Goal: Information Seeking & Learning: Learn about a topic

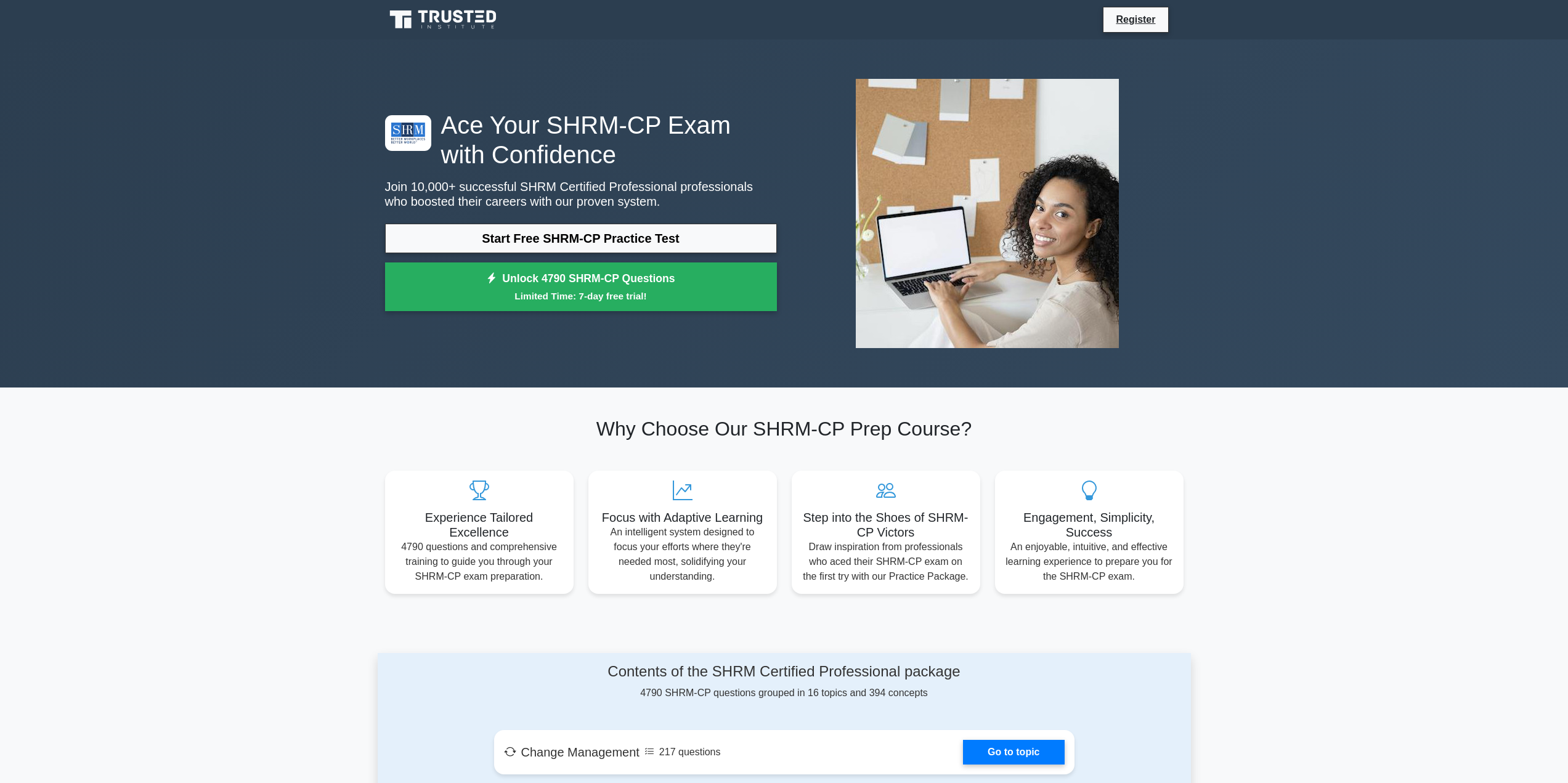
scroll to position [370, 0]
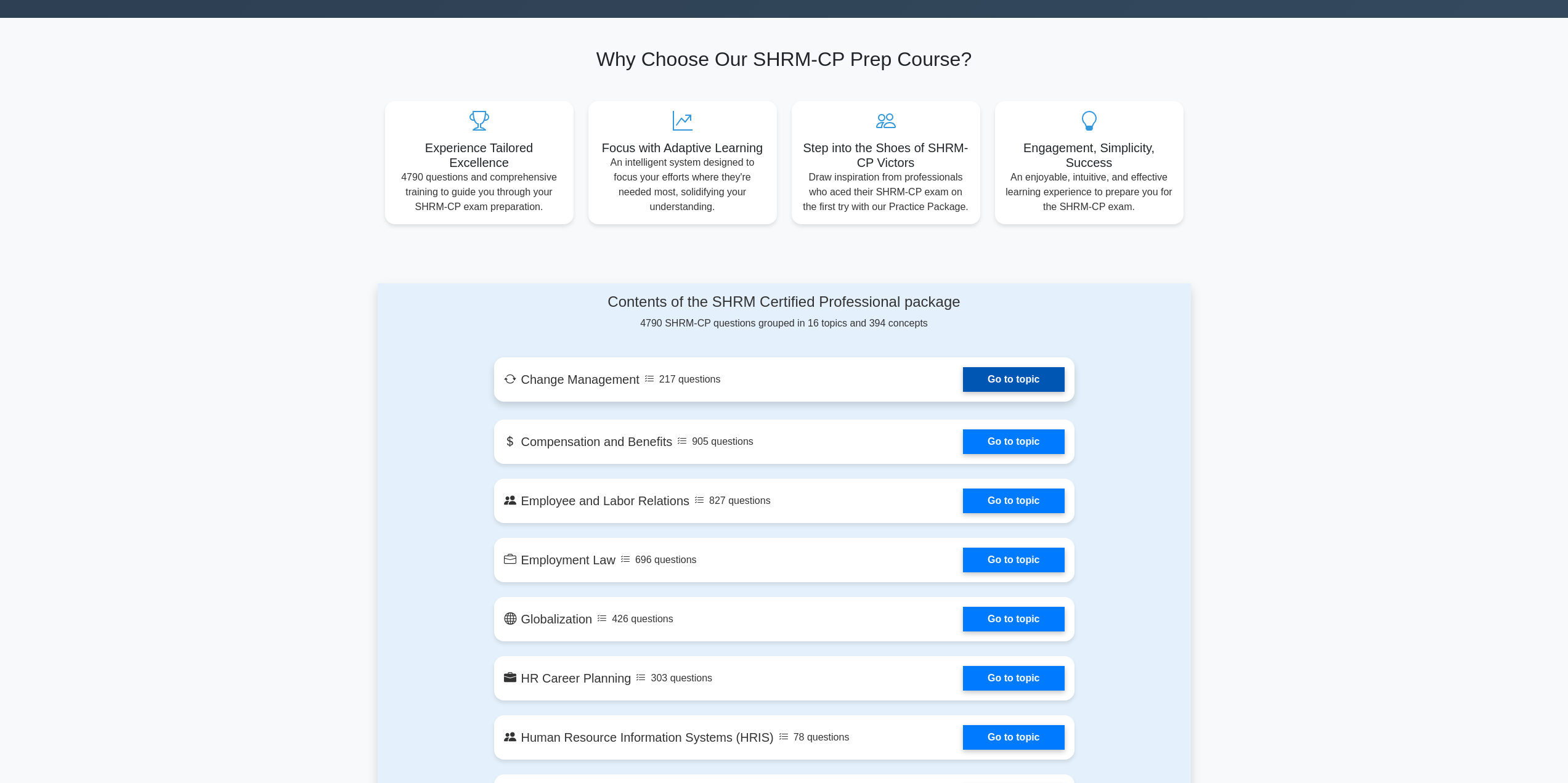
click at [963, 374] on link "Go to topic" at bounding box center [1013, 379] width 101 height 25
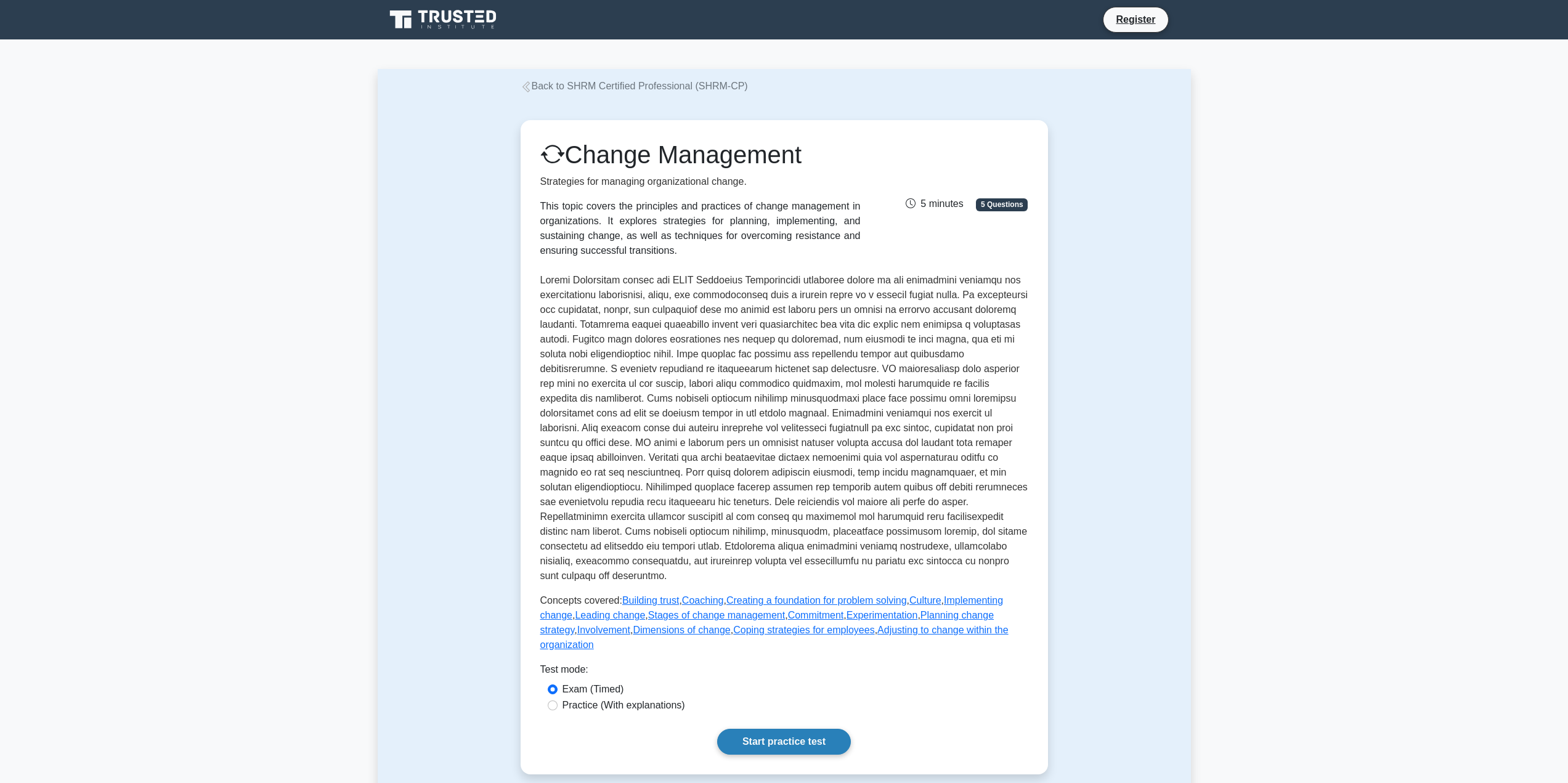
click at [782, 729] on link "Start practice test" at bounding box center [783, 741] width 133 height 26
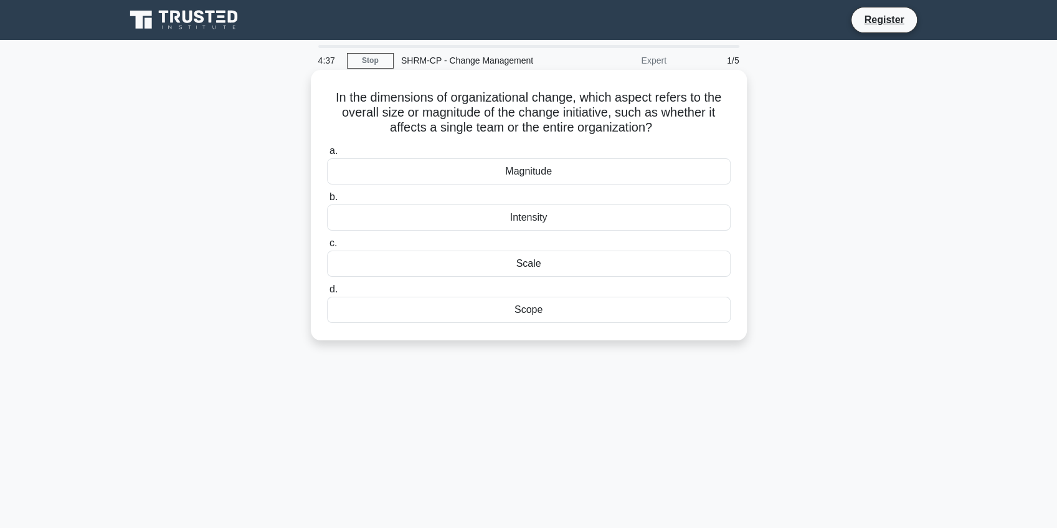
click at [533, 168] on div "Magnitude" at bounding box center [529, 171] width 404 height 26
click at [327, 155] on input "a. Magnitude" at bounding box center [327, 151] width 0 height 8
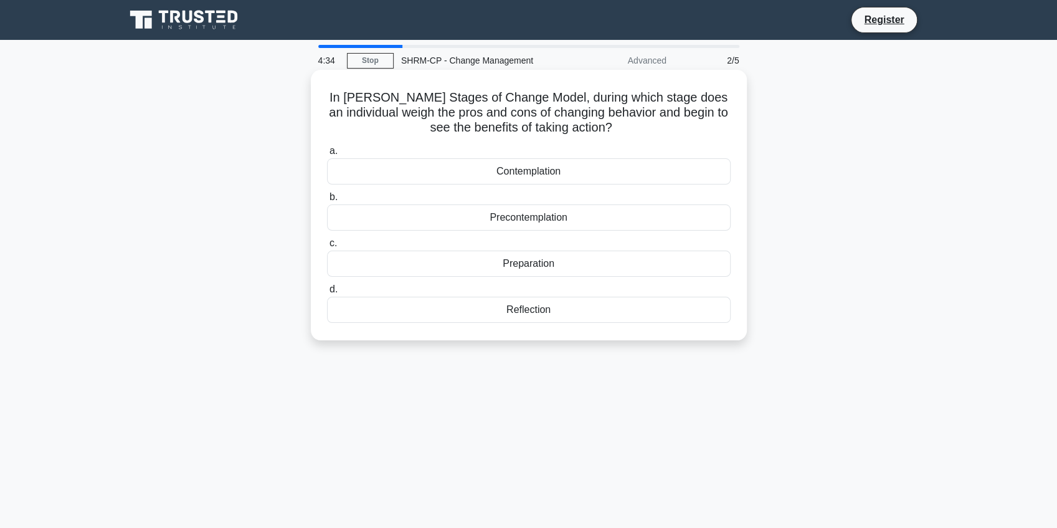
drag, startPoint x: 475, startPoint y: 113, endPoint x: 435, endPoint y: 108, distance: 40.8
click at [435, 108] on h5 "In Prochaska's Stages of Change Model, during which stage does an individual we…" at bounding box center [529, 113] width 406 height 46
click at [540, 171] on div "Contemplation" at bounding box center [529, 171] width 404 height 26
click at [327, 155] on input "a. Contemplation" at bounding box center [327, 151] width 0 height 8
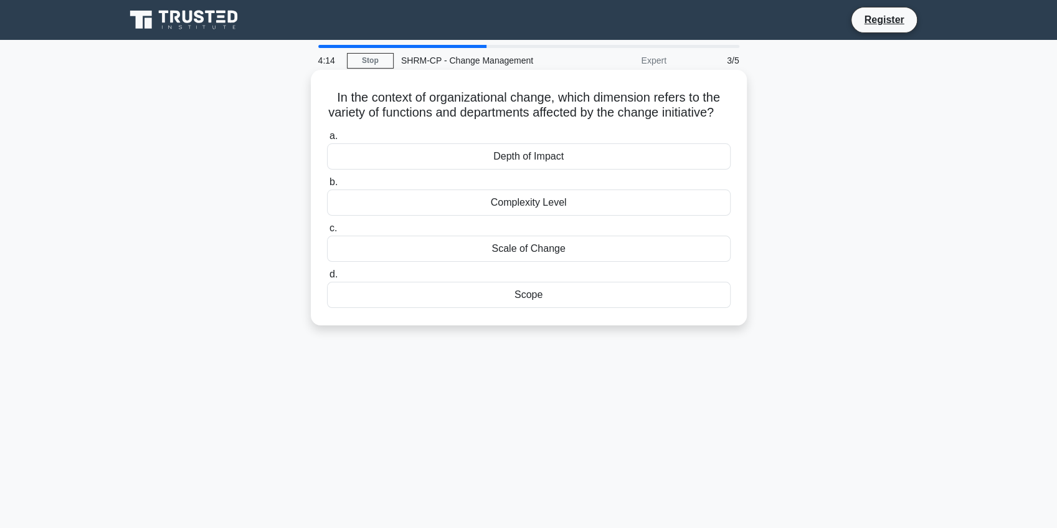
drag, startPoint x: 522, startPoint y: 125, endPoint x: 530, endPoint y: 124, distance: 7.6
drag, startPoint x: 530, startPoint y: 124, endPoint x: 498, endPoint y: 108, distance: 35.1
click at [498, 108] on h5 "In the context of organizational change, which dimension refers to the variety …" at bounding box center [529, 105] width 406 height 31
drag, startPoint x: 495, startPoint y: 101, endPoint x: 513, endPoint y: 115, distance: 22.7
drag, startPoint x: 513, startPoint y: 115, endPoint x: 483, endPoint y: 108, distance: 30.5
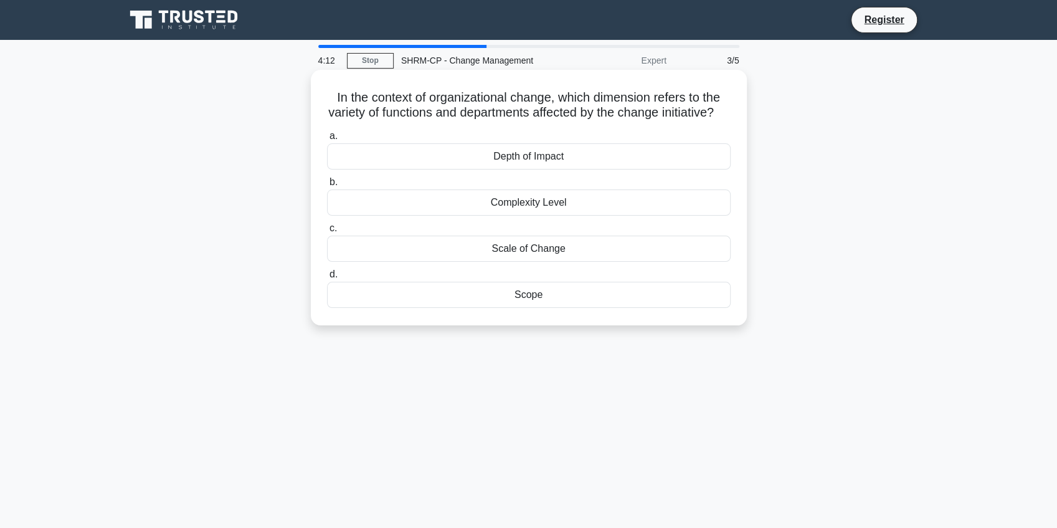
click at [483, 108] on h5 "In the context of organizational change, which dimension refers to the variety …" at bounding box center [529, 105] width 406 height 31
click at [557, 169] on div "Depth of Impact" at bounding box center [529, 156] width 404 height 26
click at [327, 140] on input "a. Depth of Impact" at bounding box center [327, 136] width 0 height 8
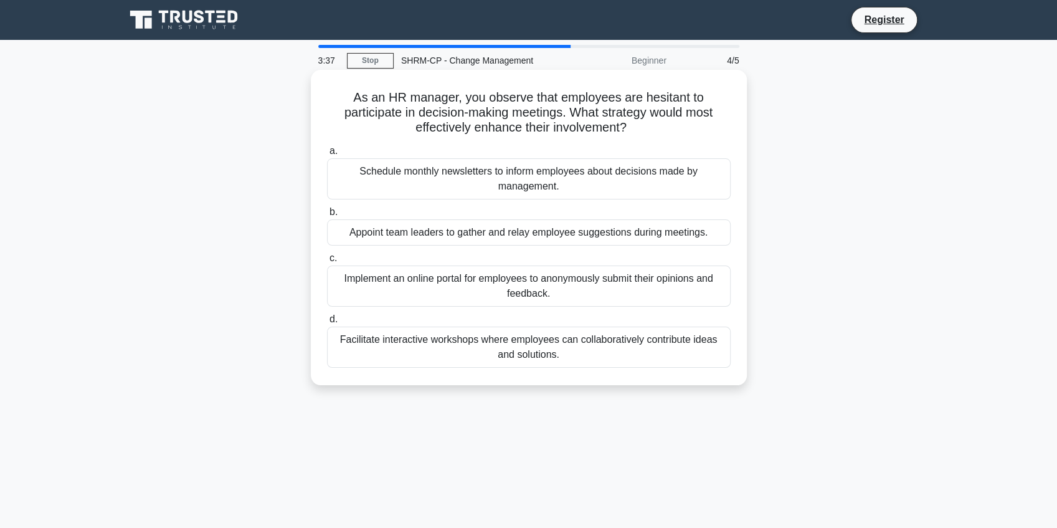
drag, startPoint x: 659, startPoint y: 133, endPoint x: 639, endPoint y: 123, distance: 22.6
click at [637, 121] on h5 "As an HR manager, you observe that employees are hesitant to participate in dec…" at bounding box center [529, 113] width 406 height 46
drag, startPoint x: 662, startPoint y: 136, endPoint x: 635, endPoint y: 136, distance: 26.8
click at [635, 136] on div "As an HR manager, you observe that employees are hesitant to participate in dec…" at bounding box center [529, 227] width 426 height 305
drag, startPoint x: 663, startPoint y: 138, endPoint x: 684, endPoint y: 136, distance: 20.6
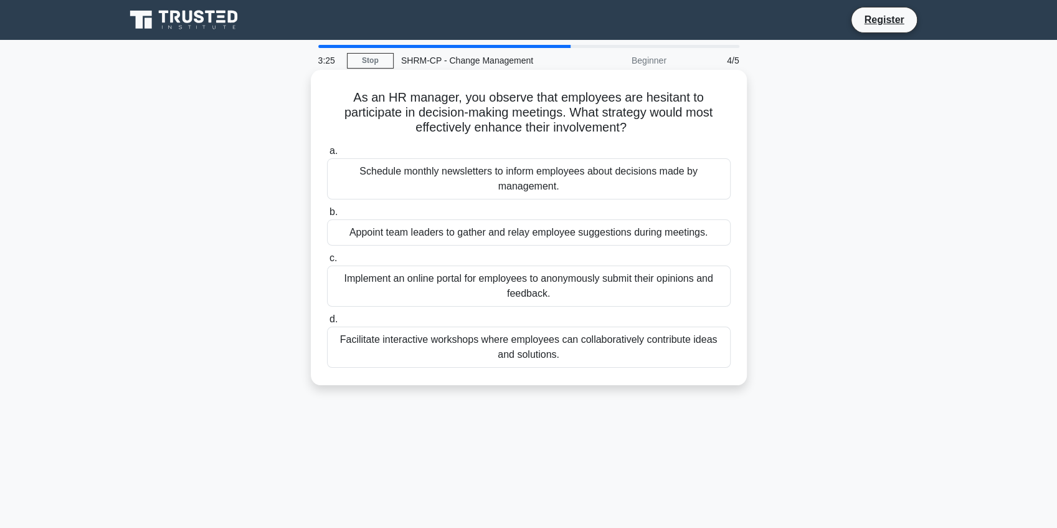
drag, startPoint x: 684, startPoint y: 136, endPoint x: 659, endPoint y: 128, distance: 26.8
click at [659, 128] on h5 "As an HR manager, you observe that employees are hesitant to participate in dec…" at bounding box center [529, 113] width 406 height 46
drag, startPoint x: 665, startPoint y: 131, endPoint x: 682, endPoint y: 135, distance: 17.2
drag, startPoint x: 682, startPoint y: 135, endPoint x: 659, endPoint y: 131, distance: 23.3
click at [659, 131] on h5 "As an HR manager, you observe that employees are hesitant to participate in dec…" at bounding box center [529, 113] width 406 height 46
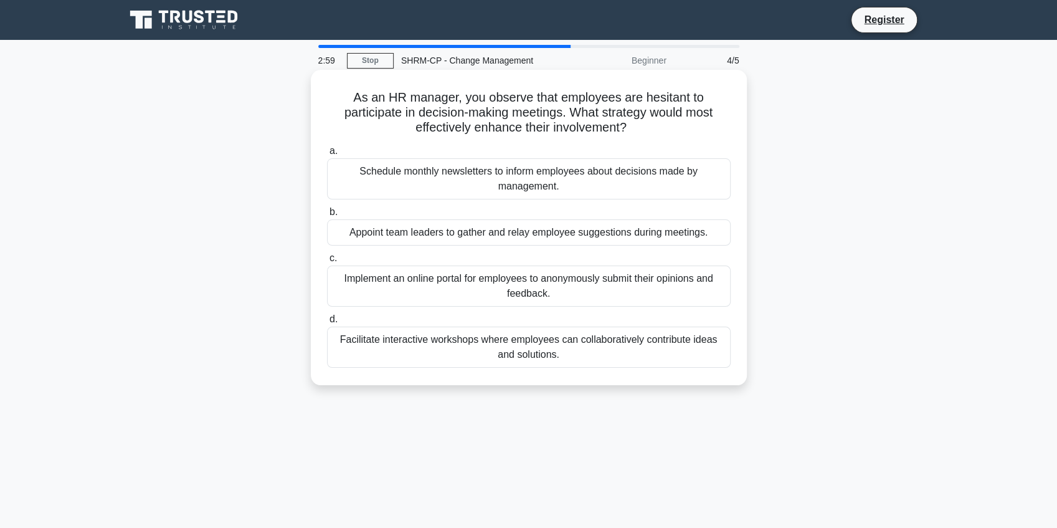
click at [518, 235] on div "Appoint team leaders to gather and relay employee suggestions during meetings." at bounding box center [529, 232] width 404 height 26
click at [327, 216] on input "b. Appoint team leaders to gather and relay employee suggestions during meeting…" at bounding box center [327, 212] width 0 height 8
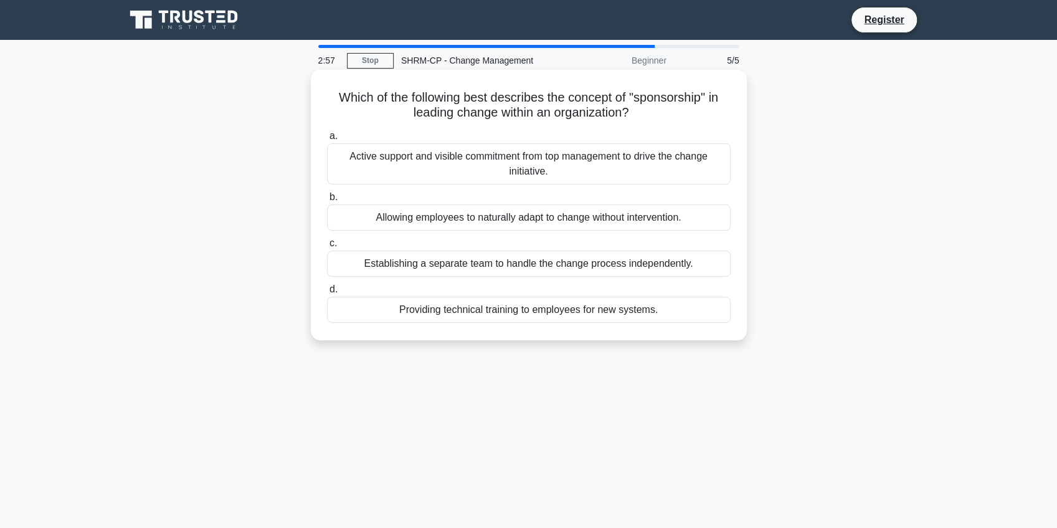
drag, startPoint x: 582, startPoint y: 120, endPoint x: 549, endPoint y: 110, distance: 34.5
click at [549, 110] on h5 "Which of the following best describes the concept of "sponsorship" in leading c…" at bounding box center [529, 105] width 406 height 31
drag, startPoint x: 555, startPoint y: 103, endPoint x: 572, endPoint y: 116, distance: 20.9
drag, startPoint x: 572, startPoint y: 116, endPoint x: 551, endPoint y: 108, distance: 22.5
click at [551, 108] on h5 "Which of the following best describes the concept of "sponsorship" in leading c…" at bounding box center [529, 105] width 406 height 31
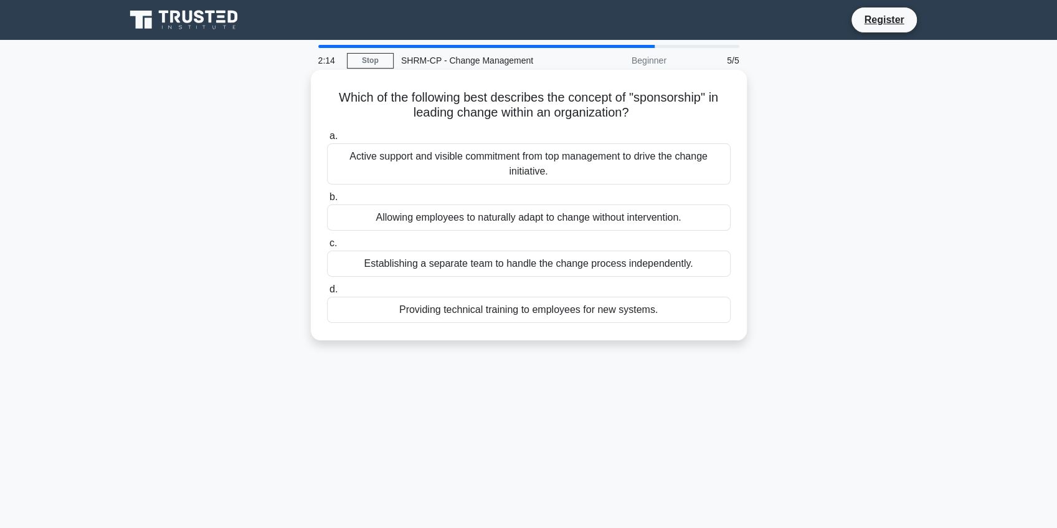
click at [573, 264] on div "Establishing a separate team to handle the change process independently." at bounding box center [529, 263] width 404 height 26
click at [327, 247] on input "c. Establishing a separate team to handle the change process independently." at bounding box center [327, 243] width 0 height 8
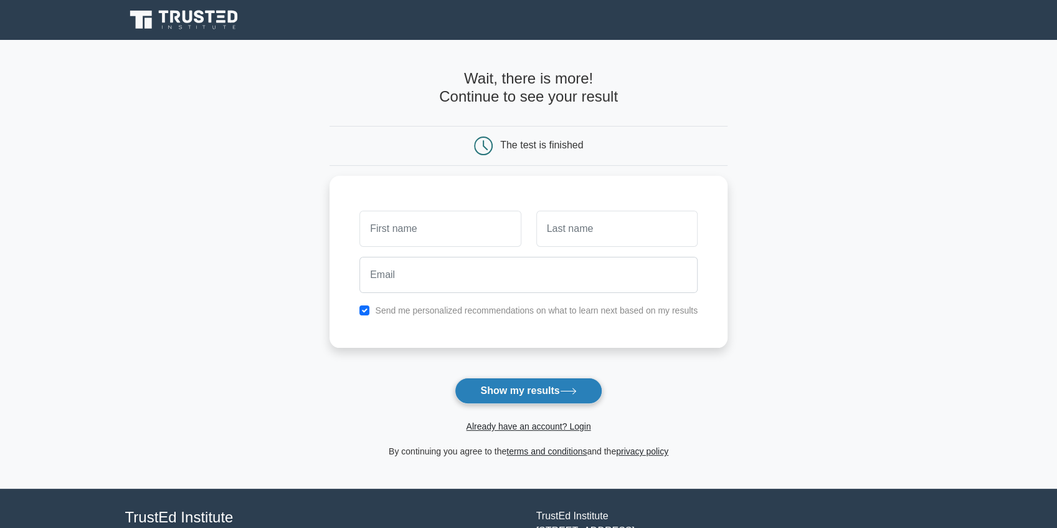
click at [549, 394] on button "Show my results" at bounding box center [528, 391] width 147 height 26
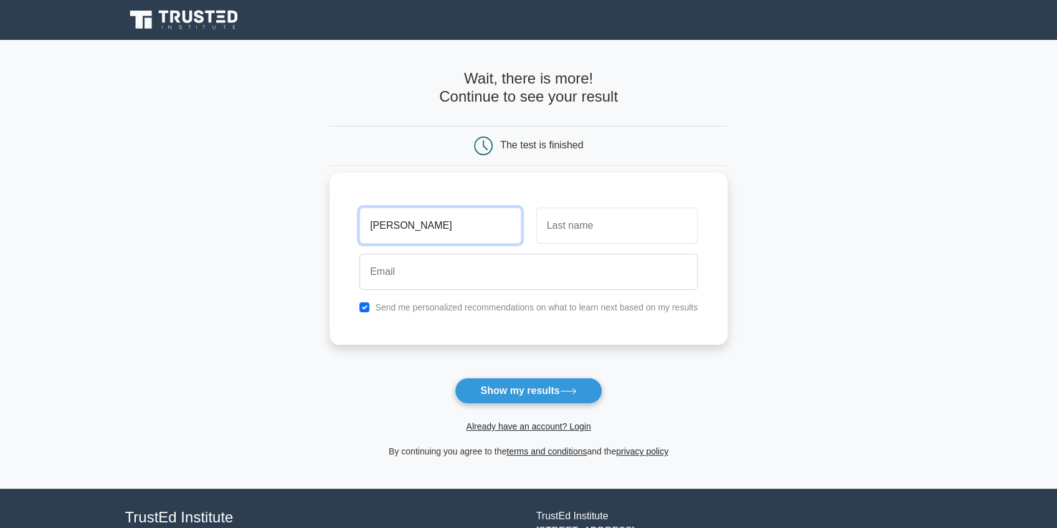
type input "[PERSON_NAME]"
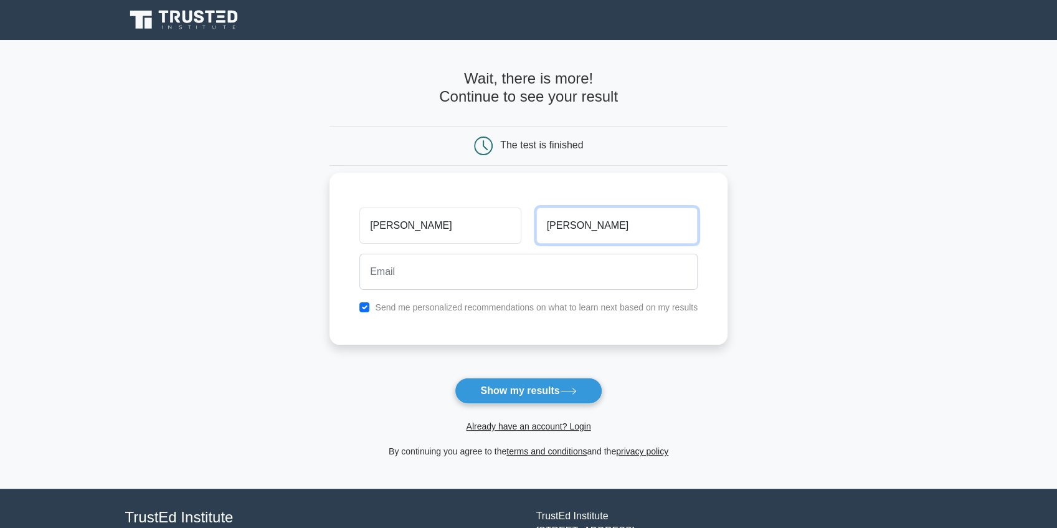
type input "[PERSON_NAME]"
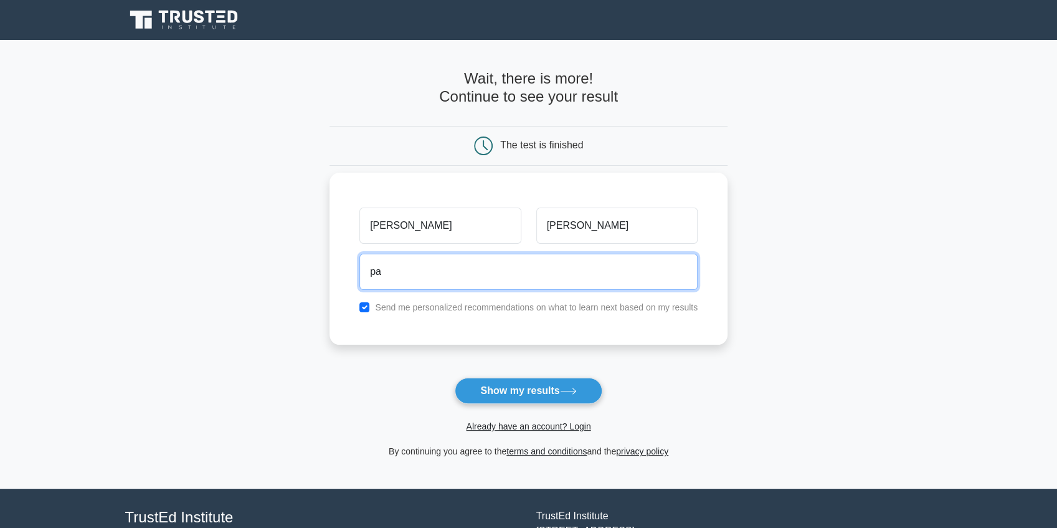
type input "p"
type input "[EMAIL_ADDRESS][DOMAIN_NAME]"
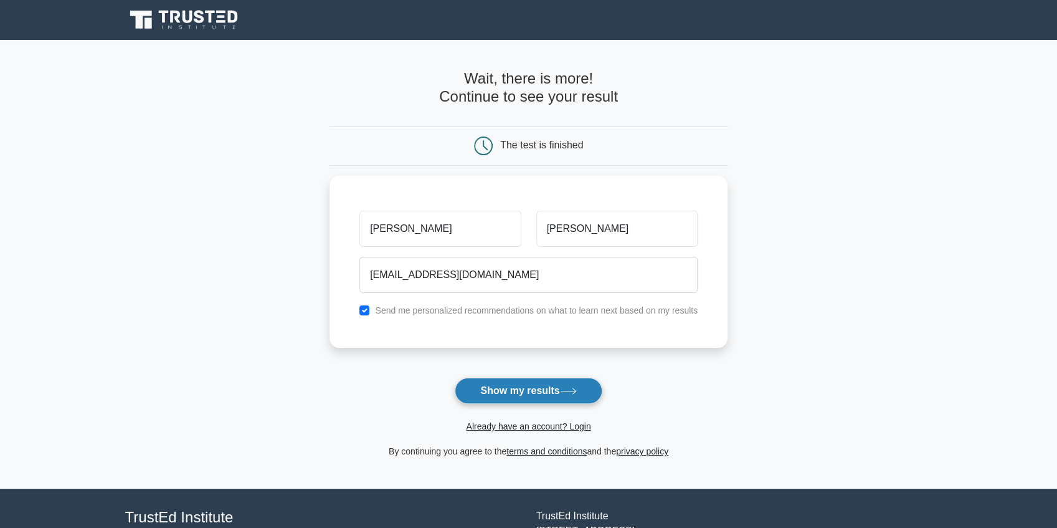
click at [534, 386] on button "Show my results" at bounding box center [528, 391] width 147 height 26
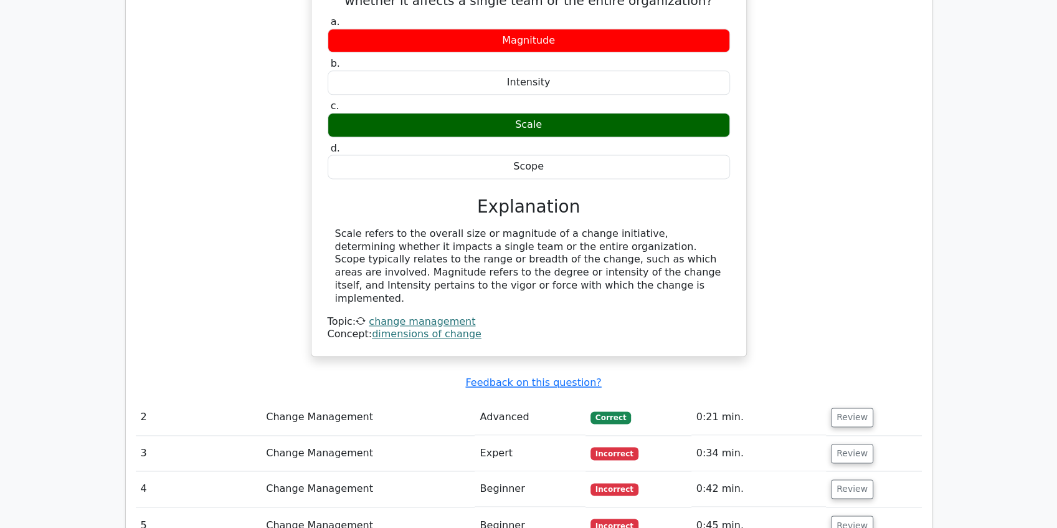
scroll to position [1062, 0]
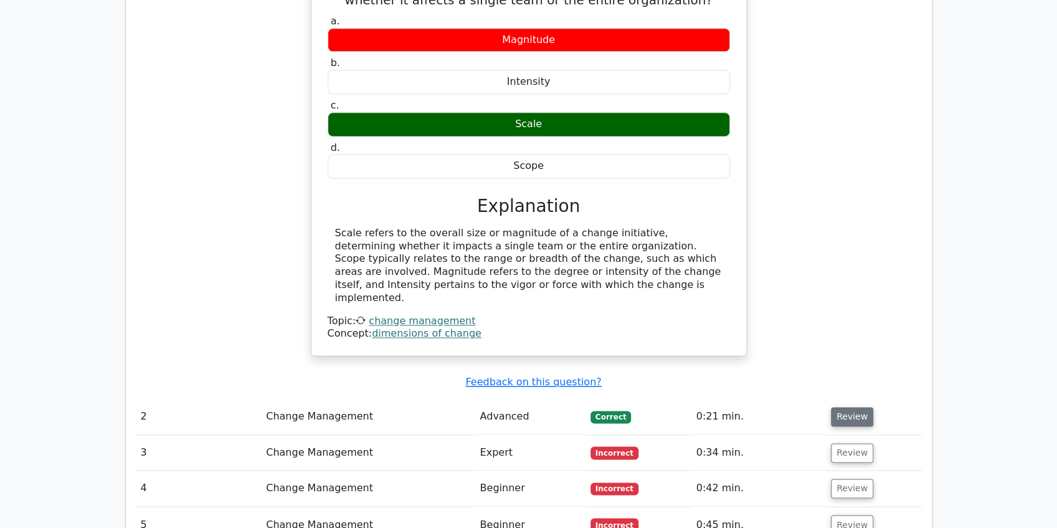
click at [841, 407] on button "Review" at bounding box center [852, 416] width 42 height 19
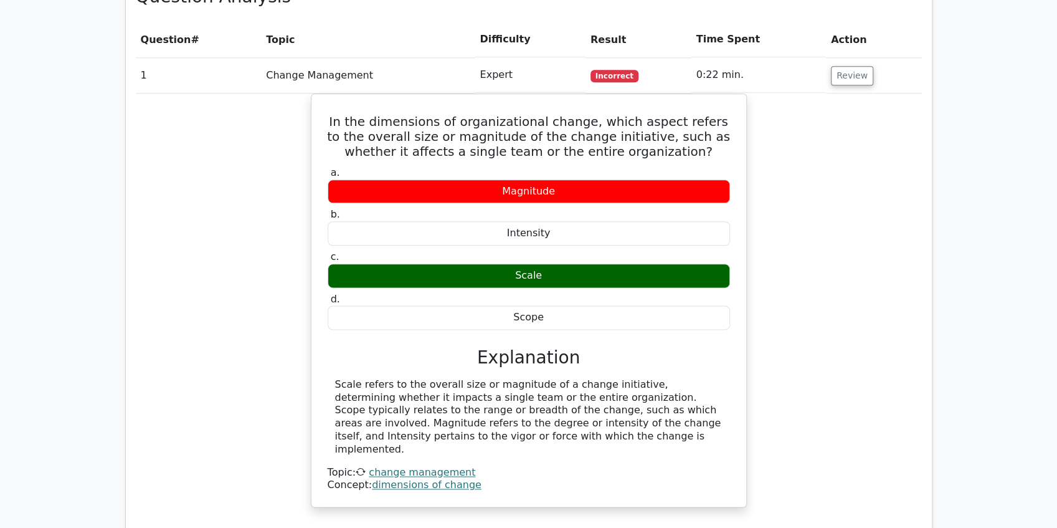
scroll to position [896, 0]
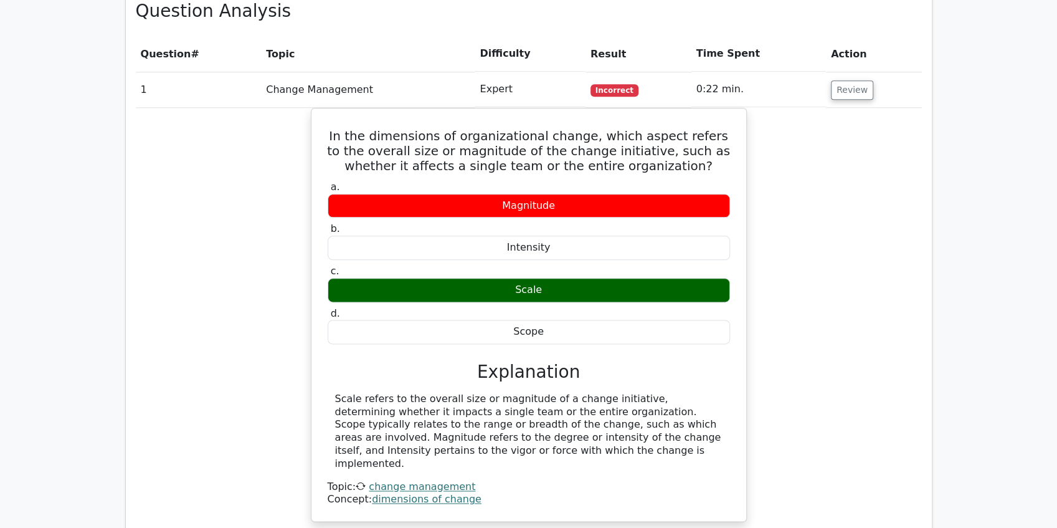
drag, startPoint x: 814, startPoint y: 246, endPoint x: 810, endPoint y: 267, distance: 20.9
drag, startPoint x: 810, startPoint y: 267, endPoint x: 802, endPoint y: 211, distance: 56.6
click at [801, 209] on div "In the dimensions of organizational change, which aspect refers to the overall …" at bounding box center [529, 322] width 786 height 429
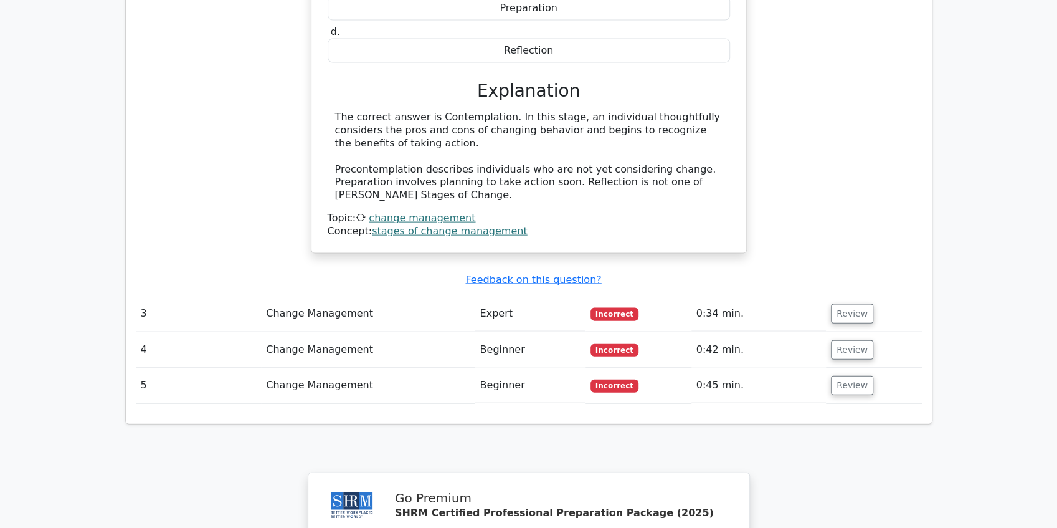
scroll to position [1685, 0]
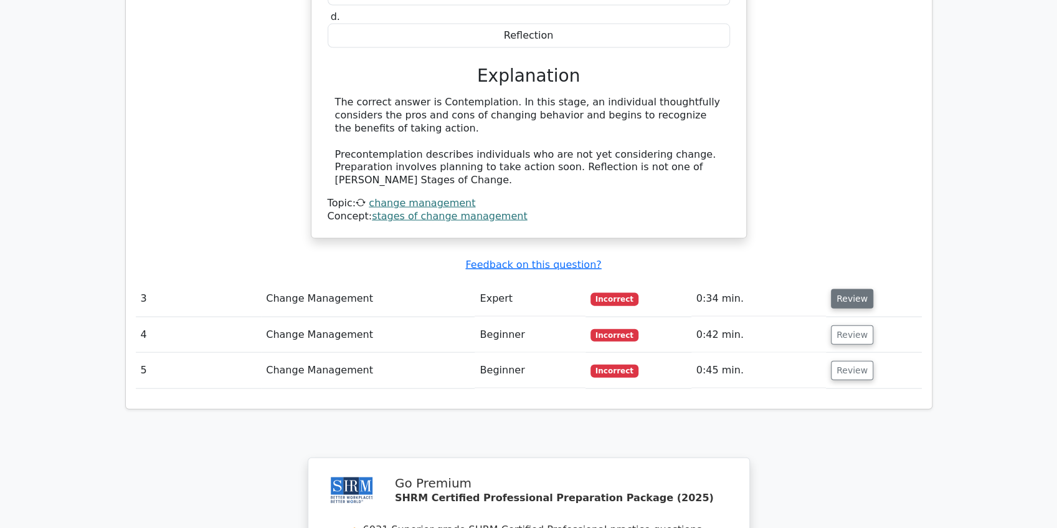
click at [841, 289] on button "Review" at bounding box center [852, 298] width 42 height 19
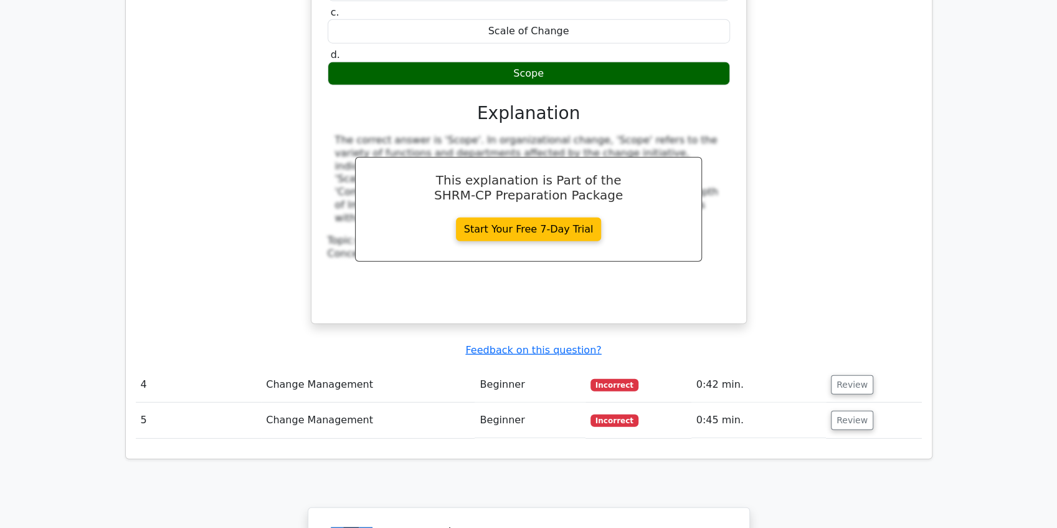
scroll to position [2225, 0]
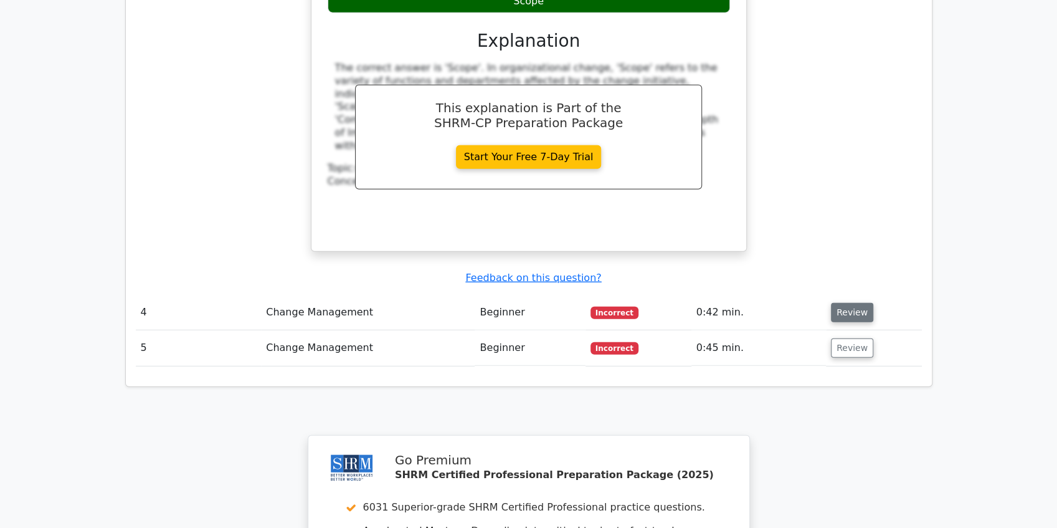
click at [846, 303] on button "Review" at bounding box center [852, 312] width 42 height 19
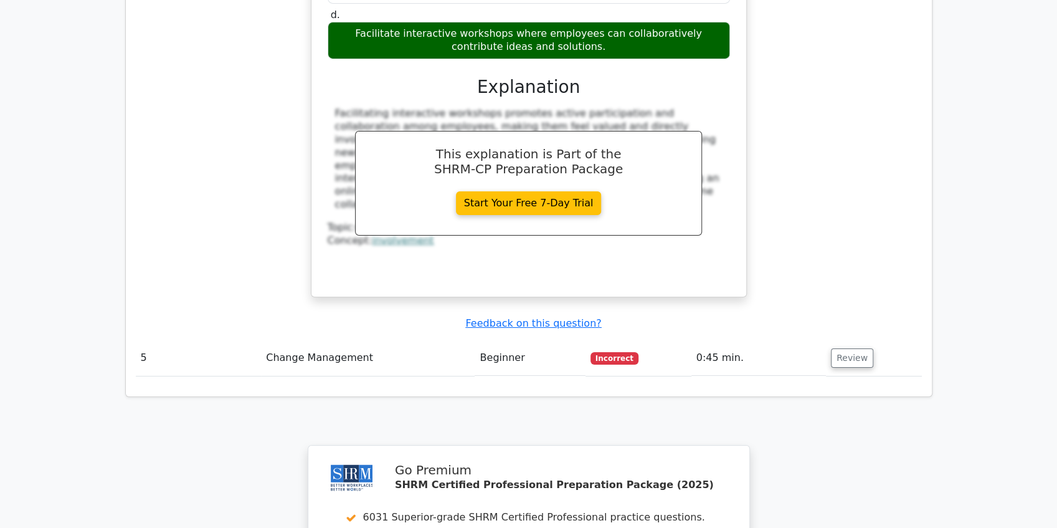
scroll to position [2806, 0]
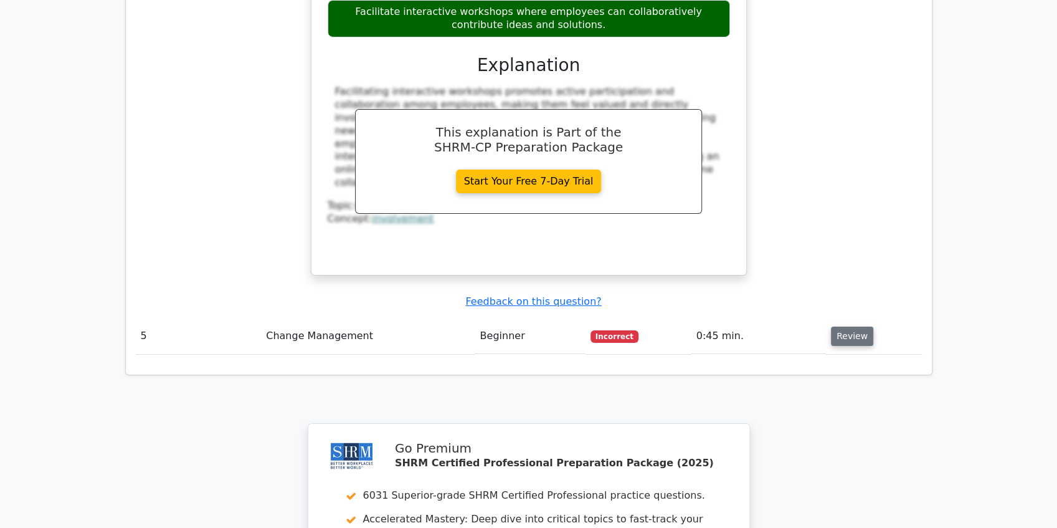
click at [847, 326] on button "Review" at bounding box center [852, 335] width 42 height 19
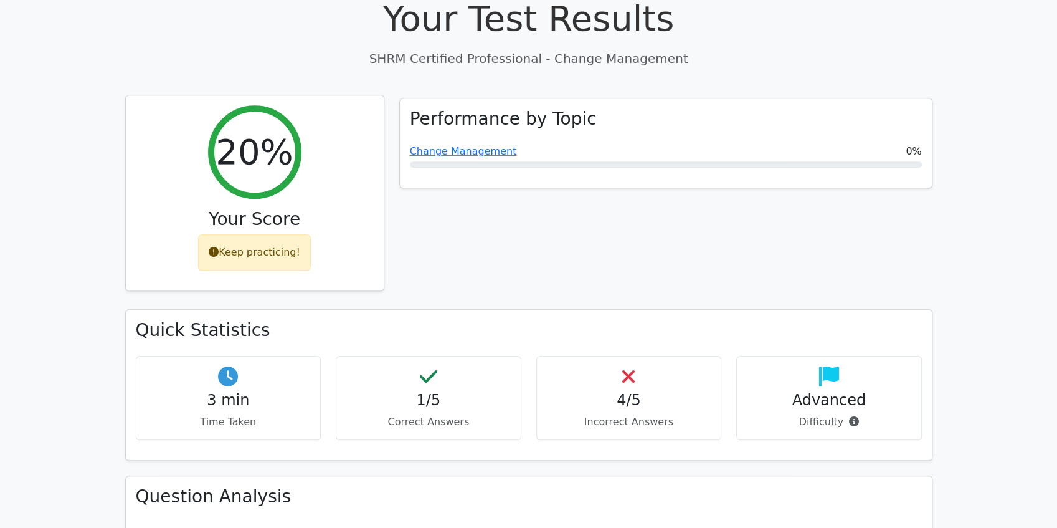
scroll to position [415, 0]
click at [284, 233] on div "Keep practicing!" at bounding box center [254, 251] width 113 height 36
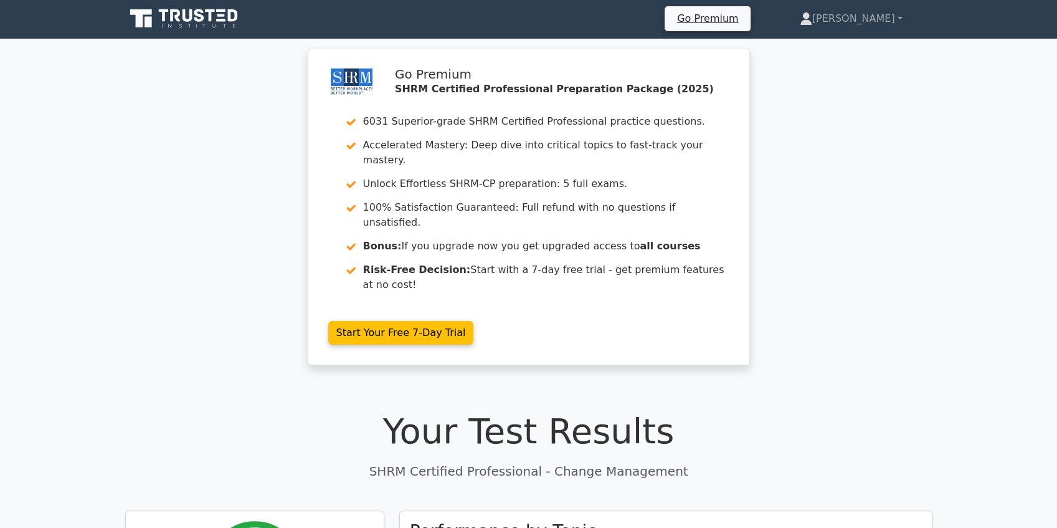
scroll to position [0, 0]
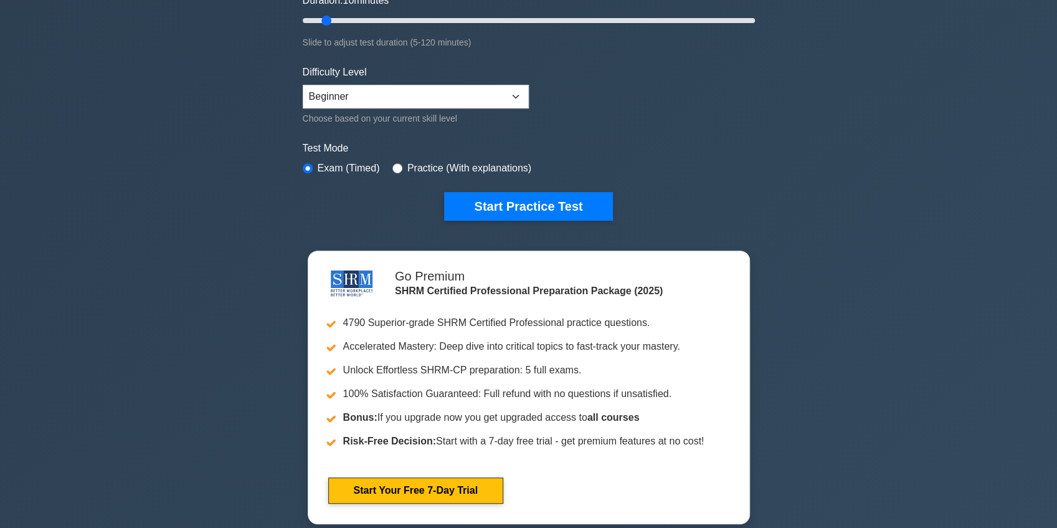
click at [364, 192] on div "Start Practice Test" at bounding box center [529, 206] width 452 height 29
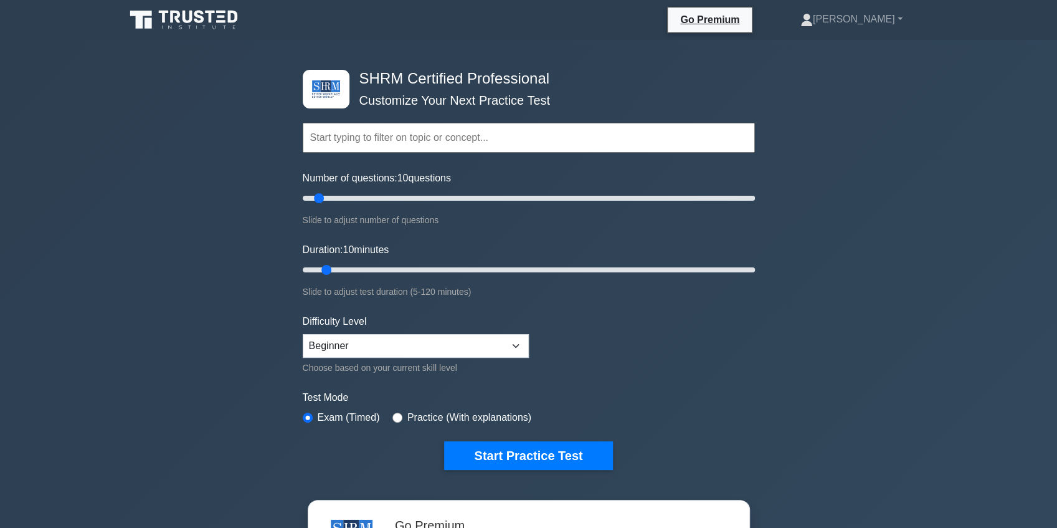
scroll to position [41, 0]
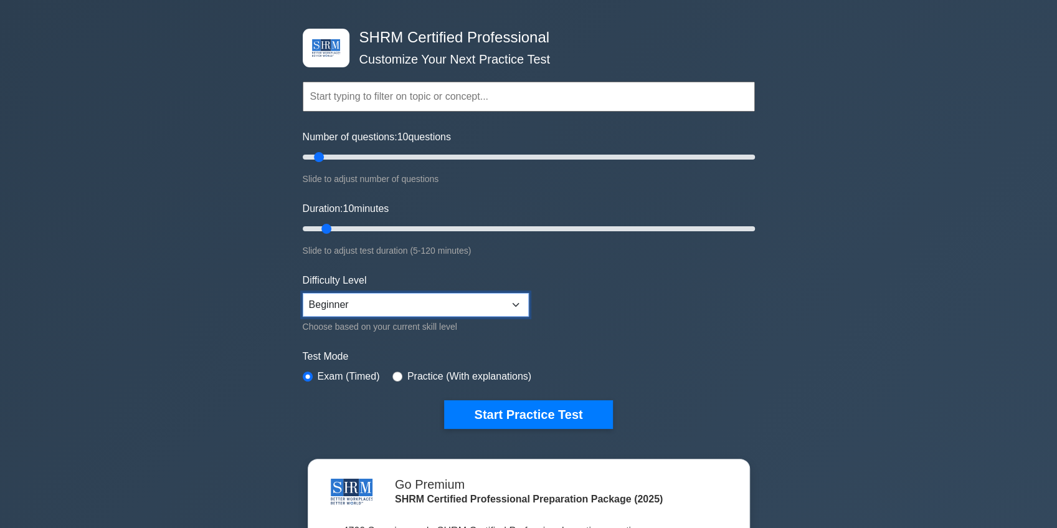
click at [497, 308] on select "Beginner Intermediate Expert" at bounding box center [416, 305] width 226 height 24
select select "intermediate"
click at [303, 293] on select "Beginner Intermediate Expert" at bounding box center [416, 305] width 226 height 24
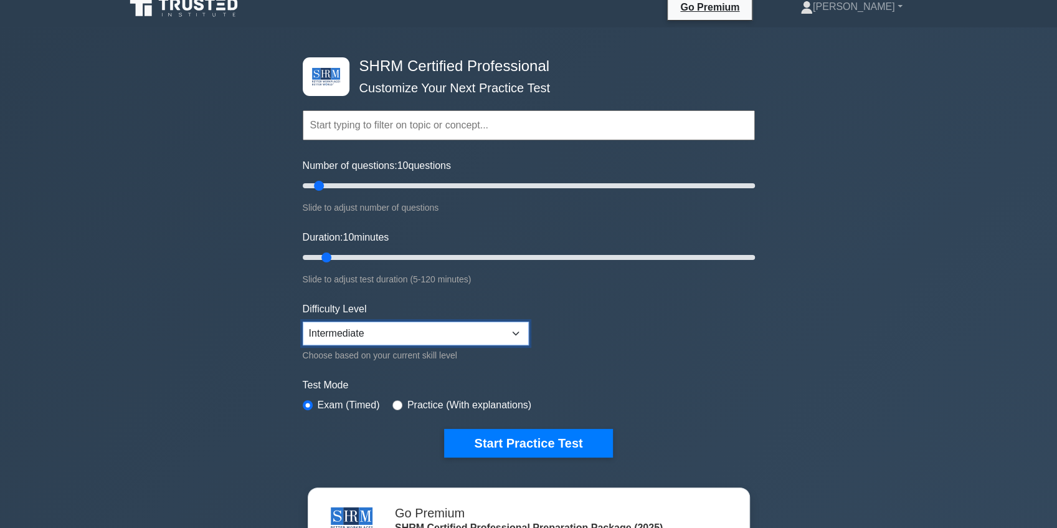
scroll to position [0, 0]
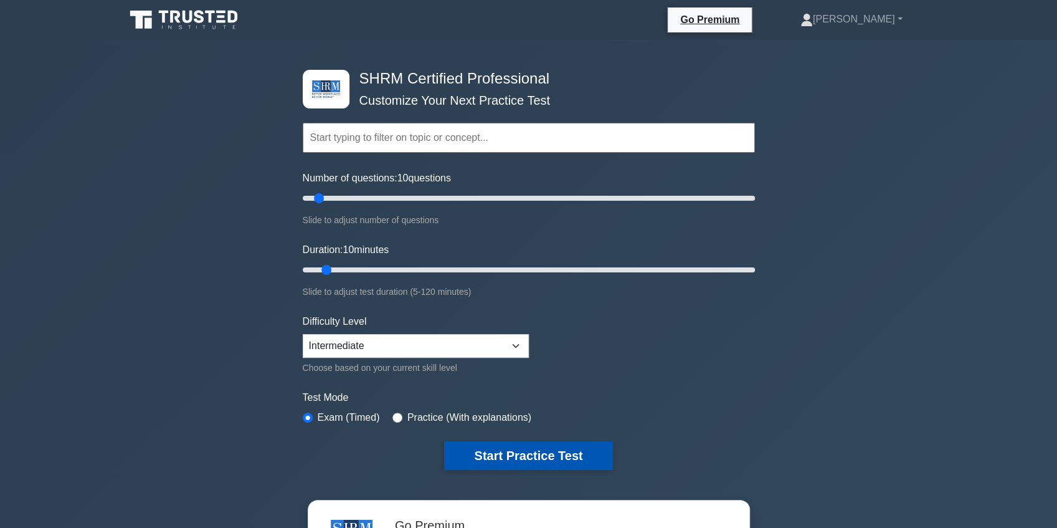
click at [519, 451] on button "Start Practice Test" at bounding box center [528, 455] width 168 height 29
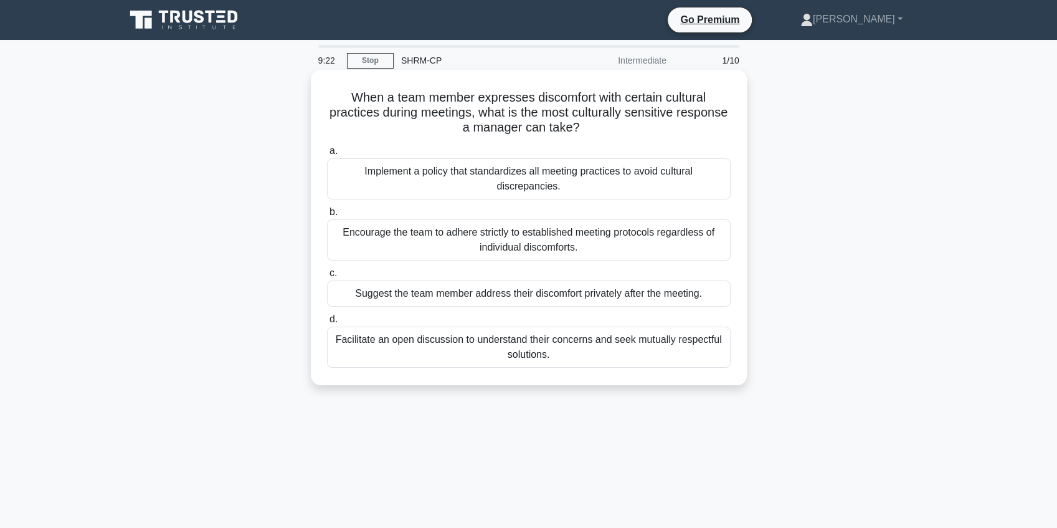
click at [604, 174] on div "Implement a policy that standardizes all meeting practices to avoid cultural di…" at bounding box center [529, 178] width 404 height 41
click at [327, 155] on input "a. Implement a policy that standardizes all meeting practices to avoid cultural…" at bounding box center [327, 151] width 0 height 8
